Goal: Check status: Verify the current state of an ongoing process or item

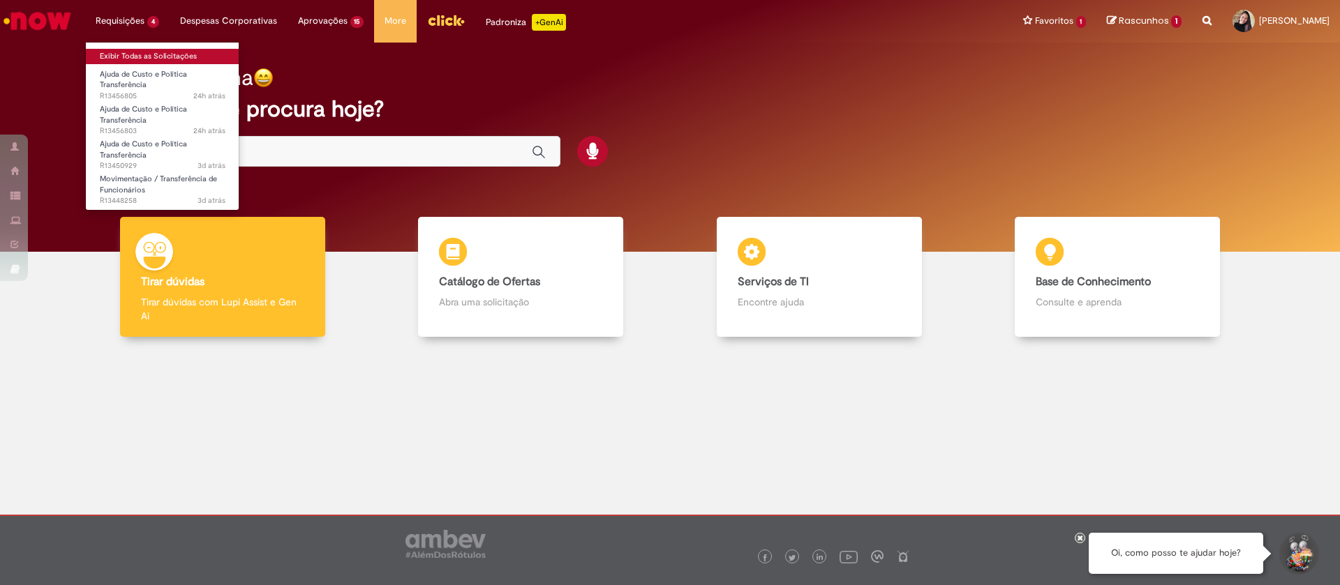
drag, startPoint x: 131, startPoint y: 58, endPoint x: 211, endPoint y: 45, distance: 81.2
click at [131, 58] on link "Exibir Todas as Solicitações" at bounding box center [163, 56] width 154 height 15
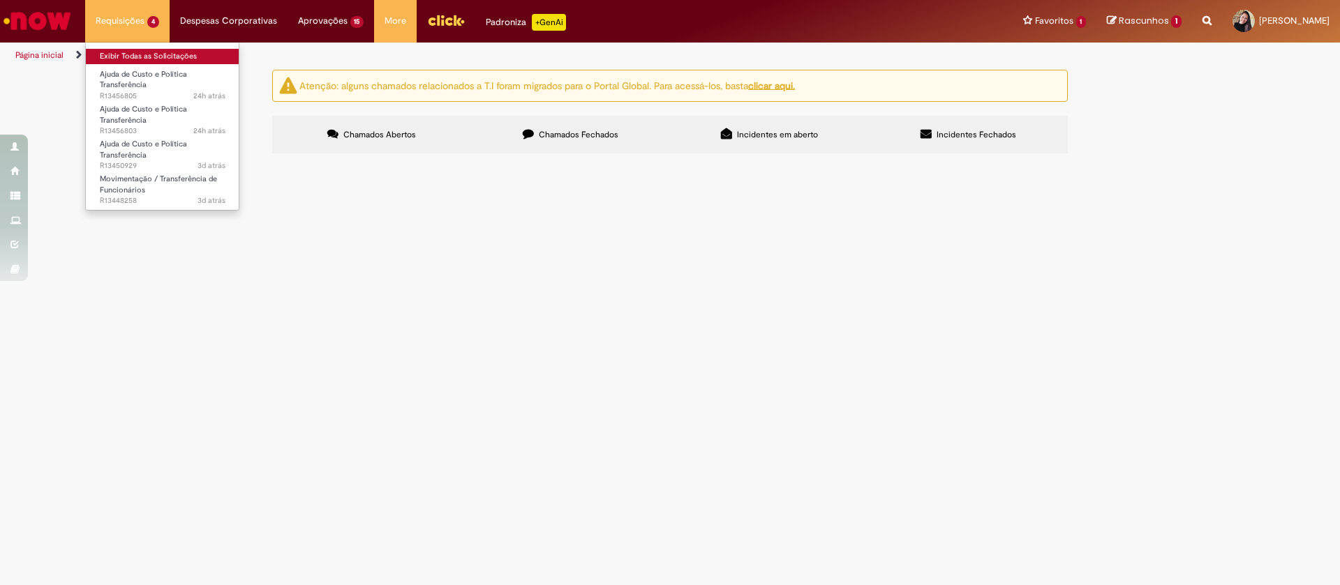
click at [147, 49] on link "Exibir Todas as Solicitações" at bounding box center [163, 56] width 154 height 15
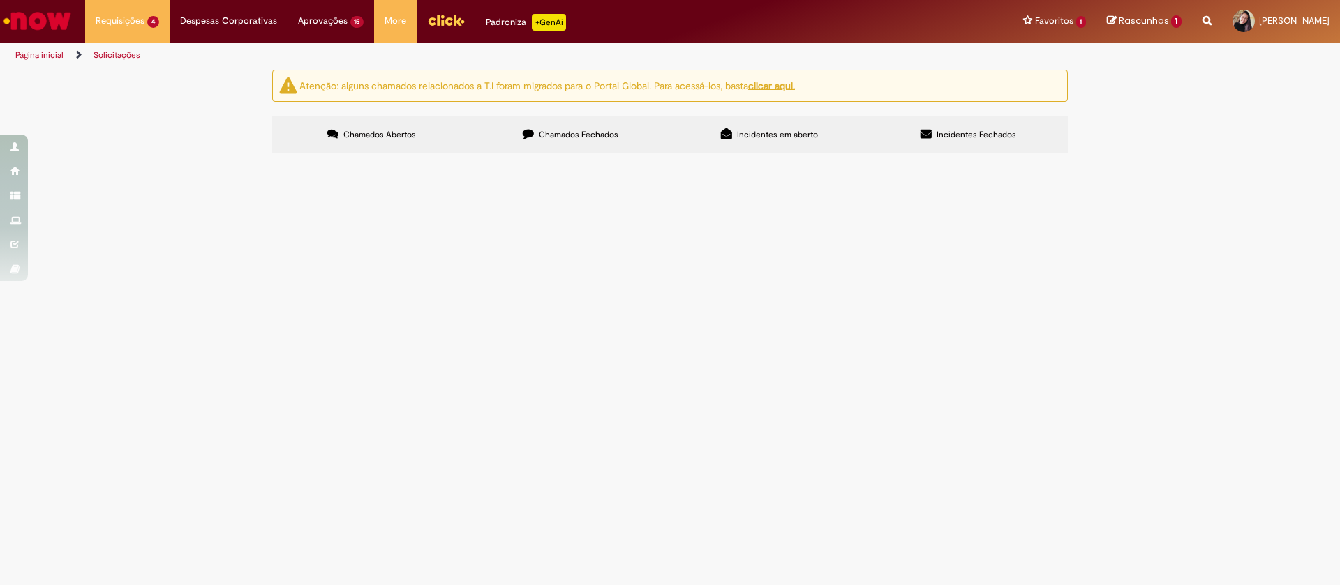
click at [563, 116] on label "Chamados Fechados" at bounding box center [570, 135] width 199 height 38
click at [0, 0] on link "2" at bounding box center [0, 0] width 0 height 0
click at [0, 0] on link "3" at bounding box center [0, 0] width 0 height 0
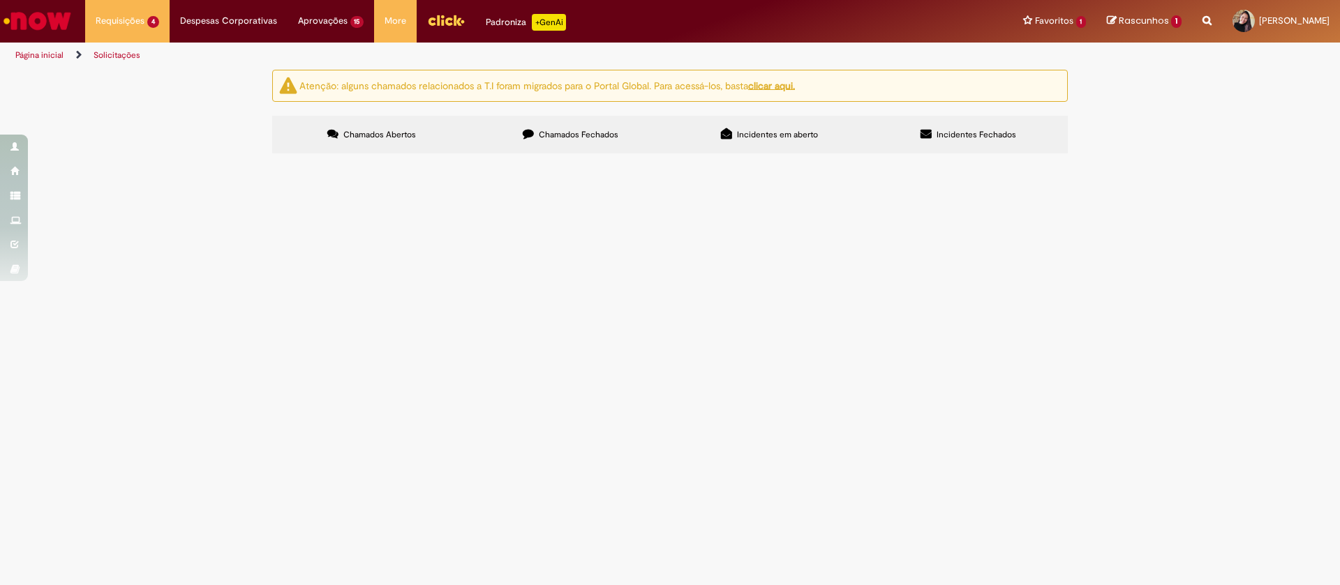
scroll to position [209, 0]
click at [0, 0] on span "Oi! Tudo bem? Podem me ajuda a movimentar o funcionário [PERSON_NAME] dentro da…" at bounding box center [0, 0] width 0 height 0
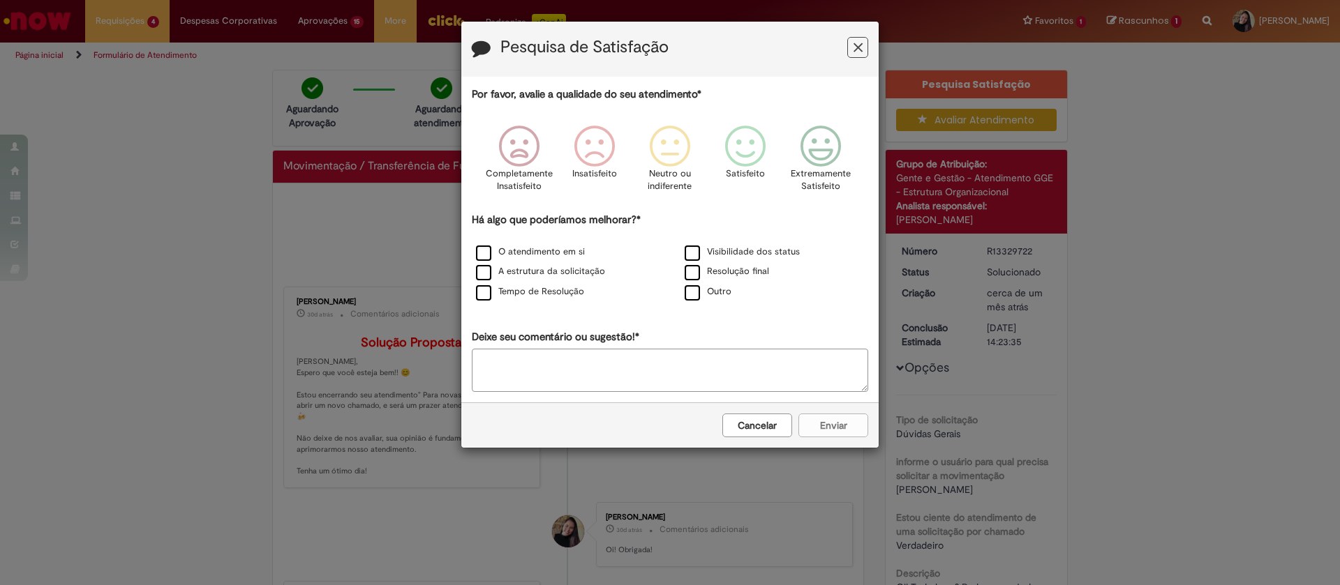
click at [850, 43] on button "Feedback" at bounding box center [857, 47] width 21 height 21
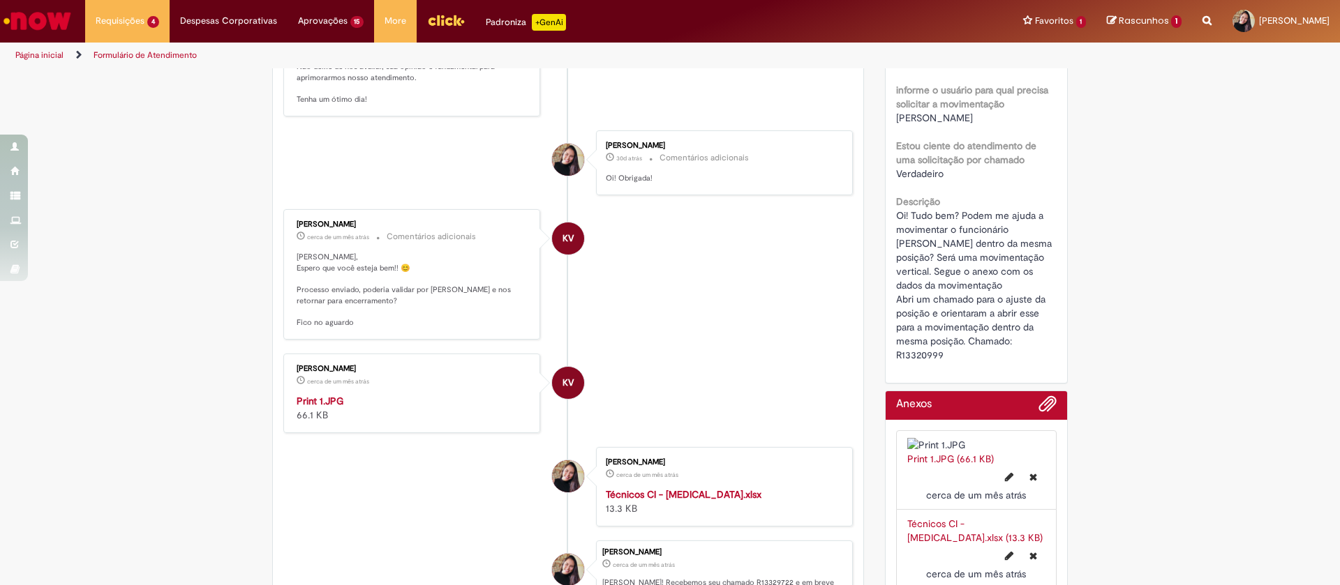
scroll to position [419, 0]
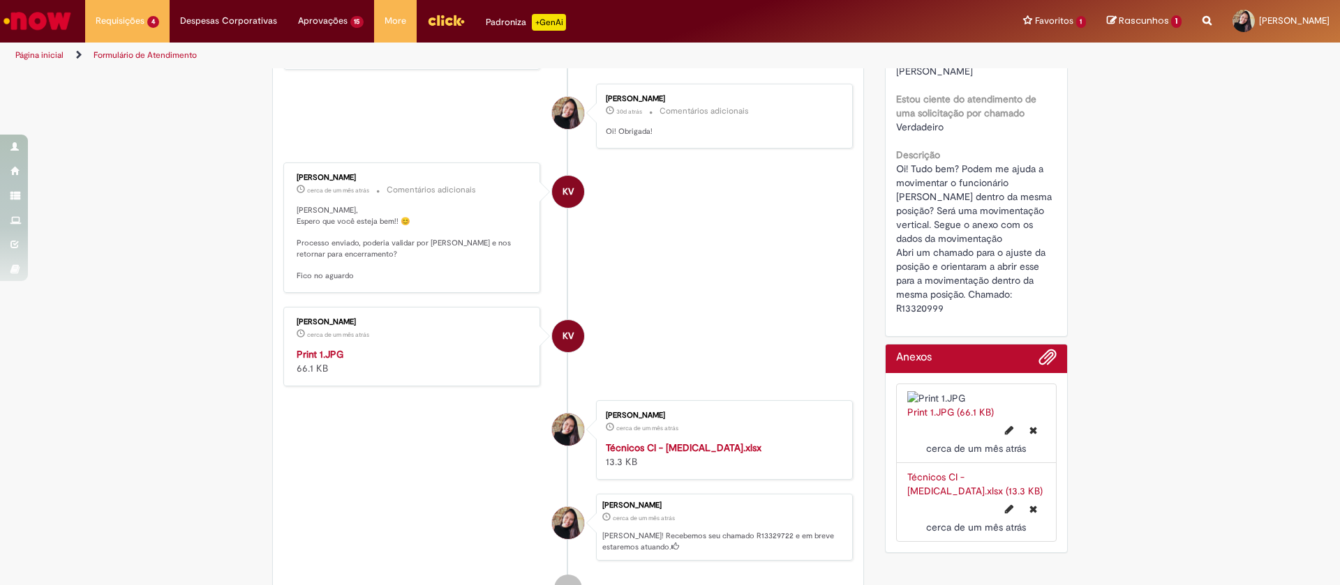
click at [362, 347] on img "Histórico de tíquete" at bounding box center [413, 347] width 232 height 0
click at [627, 262] on li "KV [PERSON_NAME] cerca de um mês atrás cerca de um mês atrás Comentários adicio…" at bounding box center [567, 228] width 569 height 130
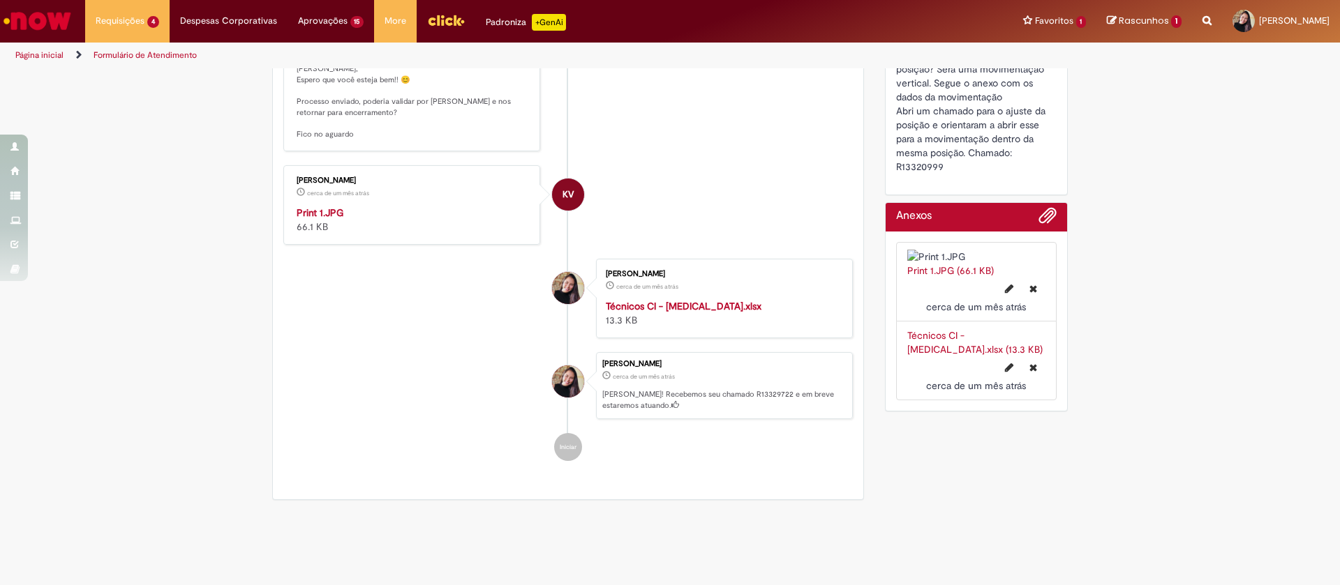
scroll to position [673, 0]
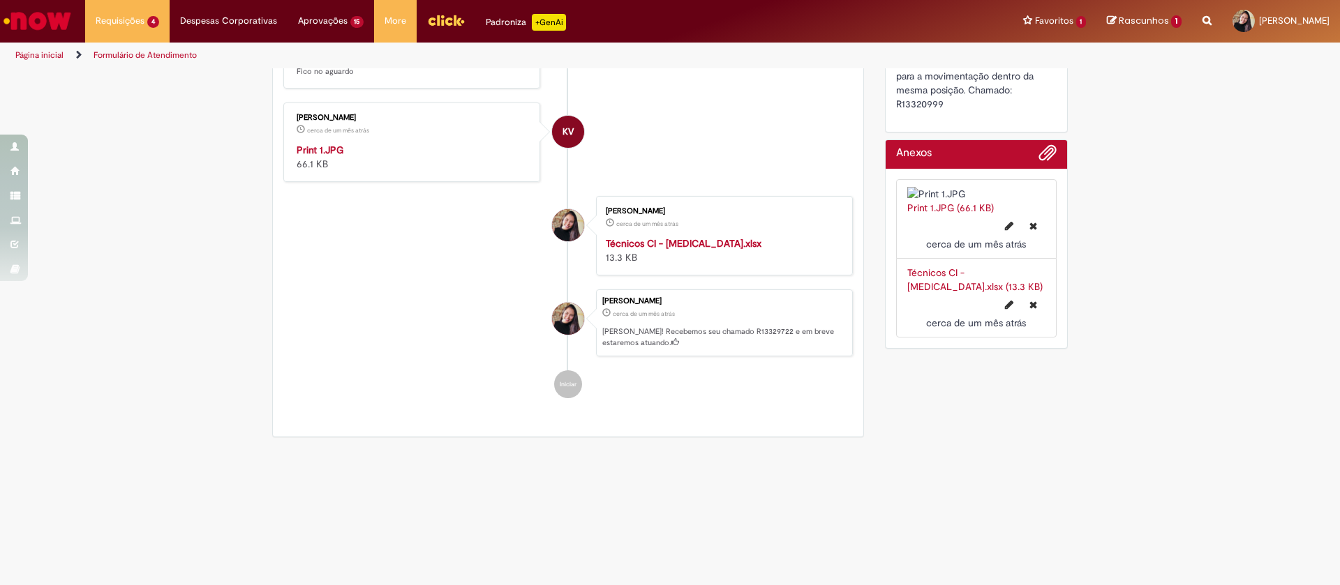
click at [920, 267] on link "Técnicos CI - [MEDICAL_DATA].xlsx (13.3 KB)" at bounding box center [974, 280] width 135 height 27
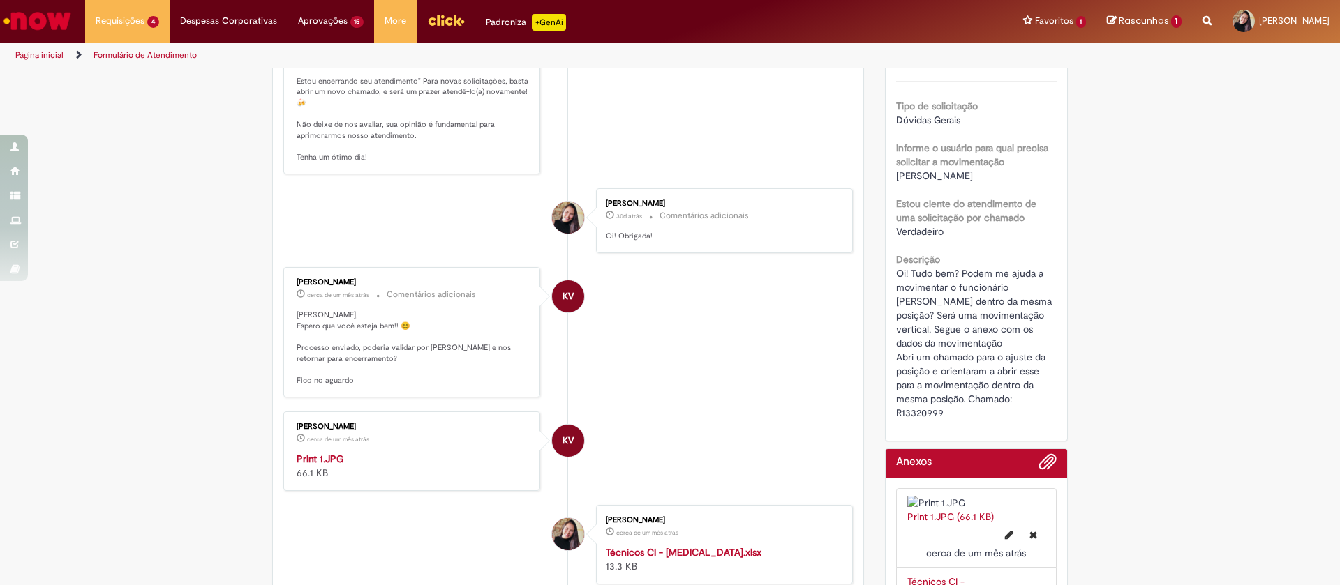
scroll to position [419, 0]
